Goal: Information Seeking & Learning: Obtain resource

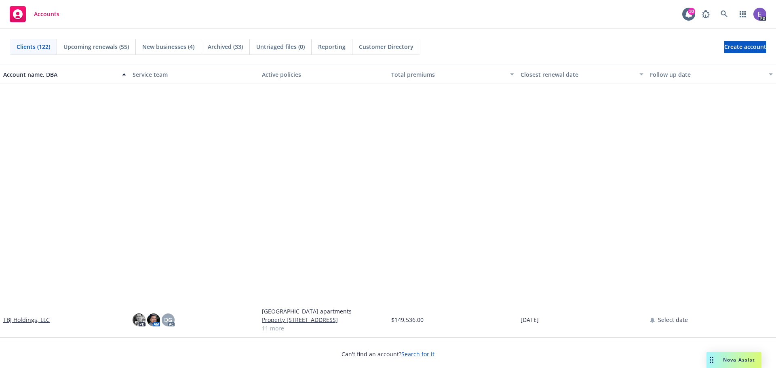
scroll to position [3396, 0]
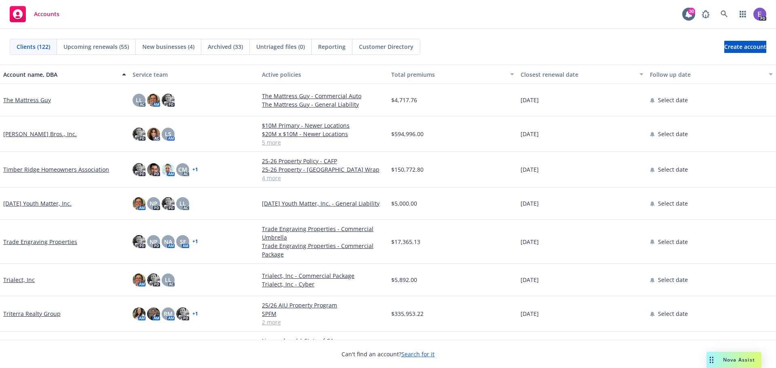
click at [56, 167] on link "Timber Ridge Homeowners Association" at bounding box center [56, 169] width 106 height 8
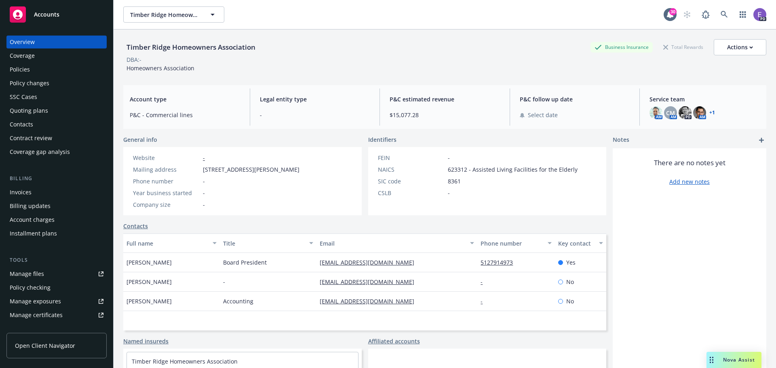
click at [23, 69] on div "Policies" at bounding box center [20, 69] width 20 height 13
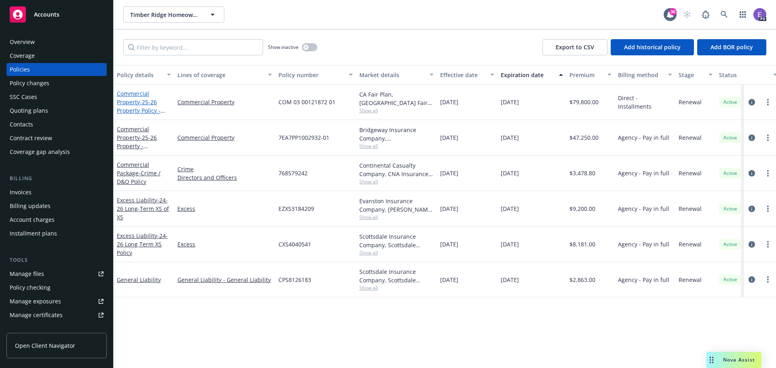
click at [138, 107] on span "- 25-26 Property Policy - CAFP" at bounding box center [141, 110] width 48 height 25
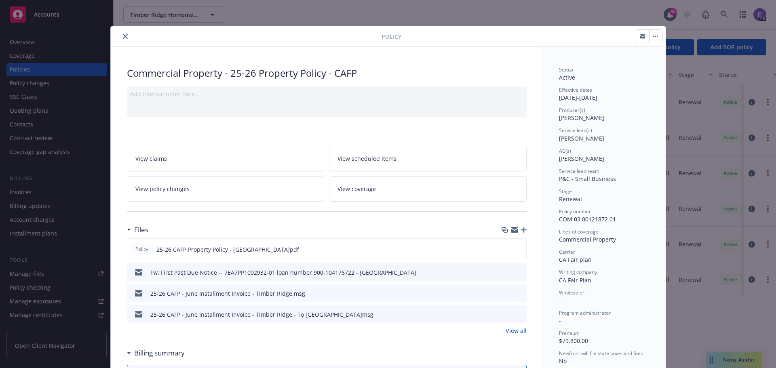
click at [124, 34] on icon "close" at bounding box center [125, 36] width 5 height 5
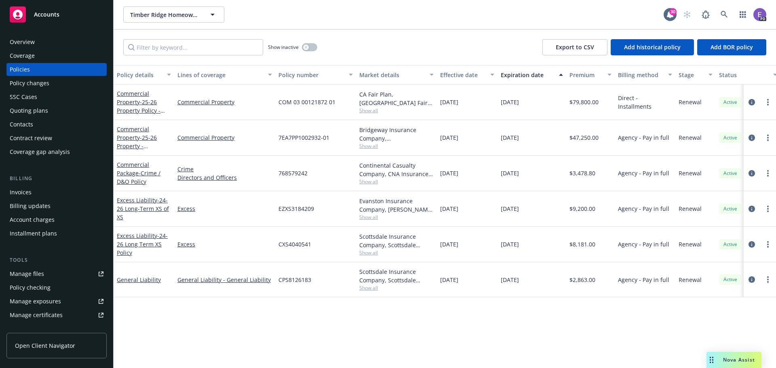
click at [207, 321] on div "Policy details Lines of coverage Policy number Market details Effective date Ex…" at bounding box center [445, 216] width 663 height 303
